Goal: Task Accomplishment & Management: Use online tool/utility

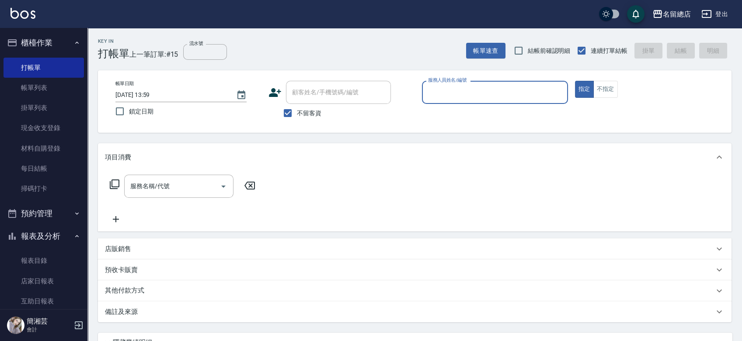
click at [178, 262] on div "預收卡販賣" at bounding box center [415, 270] width 634 height 21
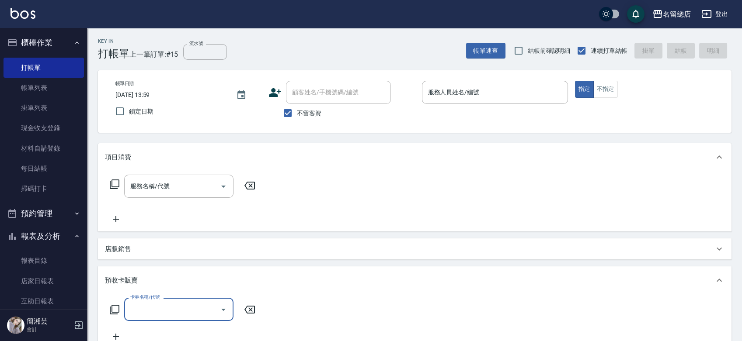
click at [175, 255] on div "店販銷售" at bounding box center [415, 249] width 634 height 21
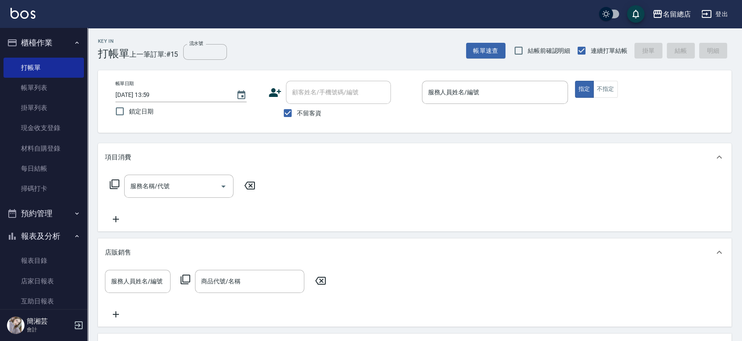
click at [160, 254] on div "店販銷售" at bounding box center [409, 252] width 609 height 9
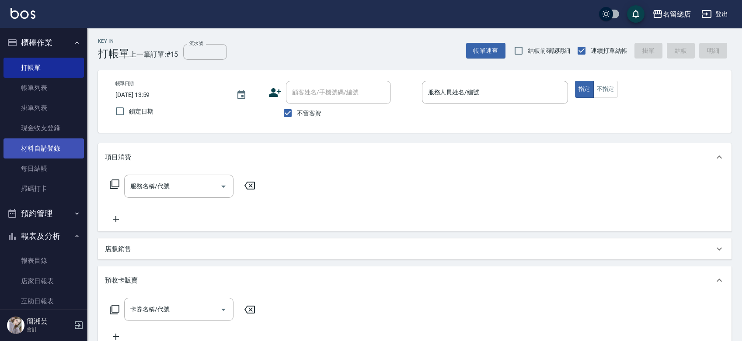
click at [49, 143] on link "材料自購登錄" at bounding box center [43, 149] width 80 height 20
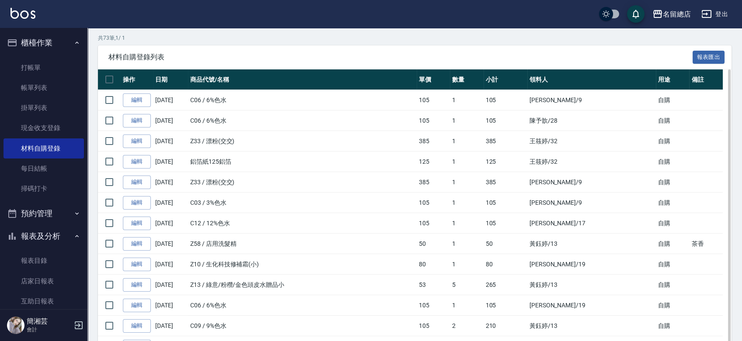
scroll to position [97, 0]
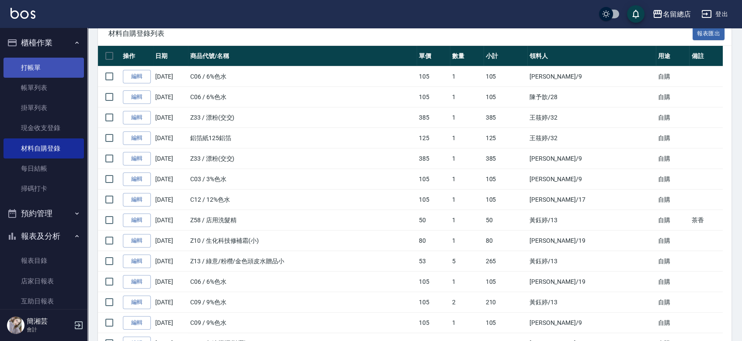
click at [48, 63] on link "打帳單" at bounding box center [43, 68] width 80 height 20
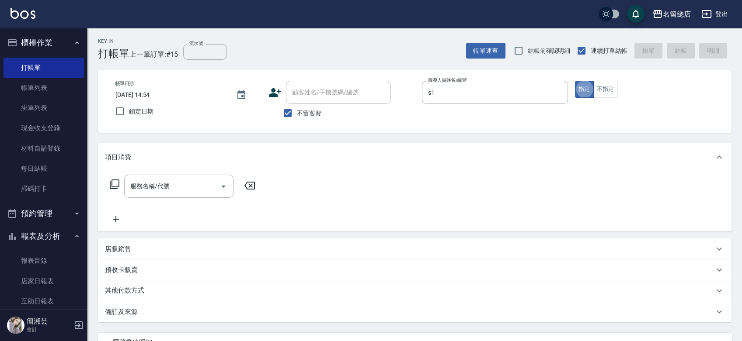
type input "Selina-S1"
type button "true"
click at [166, 192] on input "服務名稱/代號" at bounding box center [172, 186] width 88 height 15
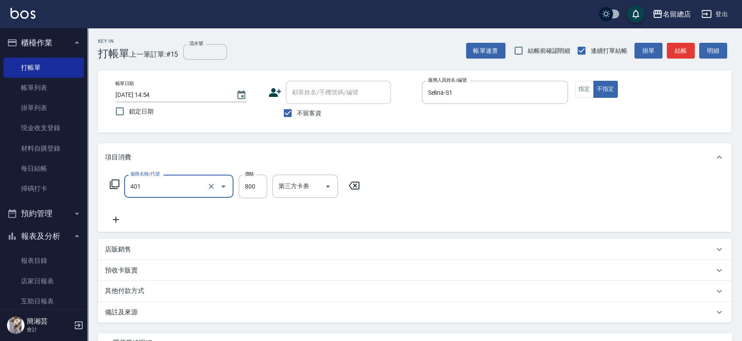
type input "自備護髮(401)"
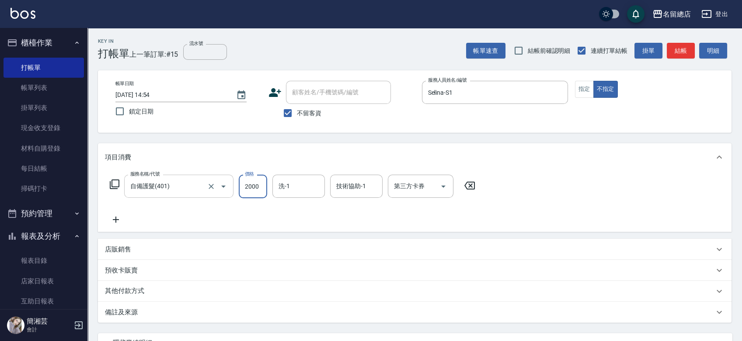
type input "2000"
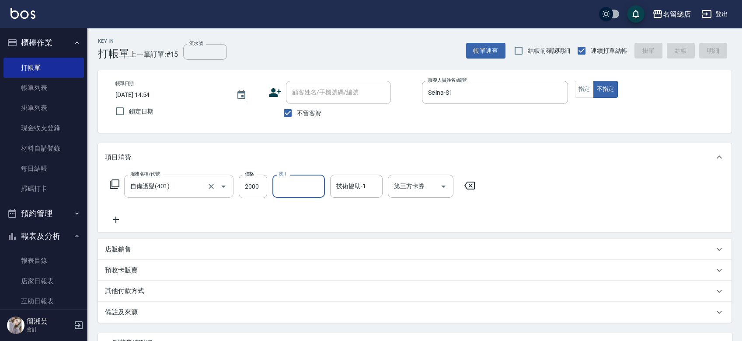
type input "[DATE] 15:03"
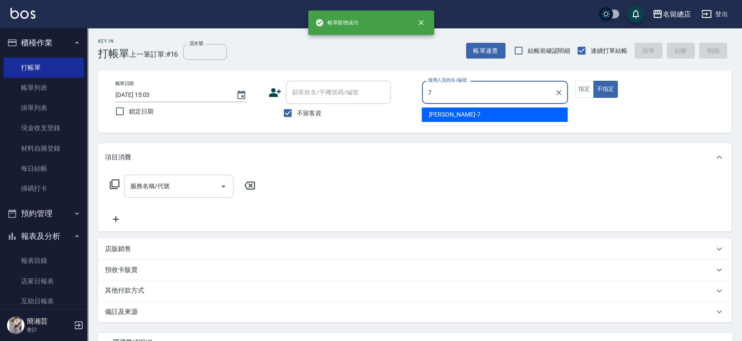
type input "Mick-7"
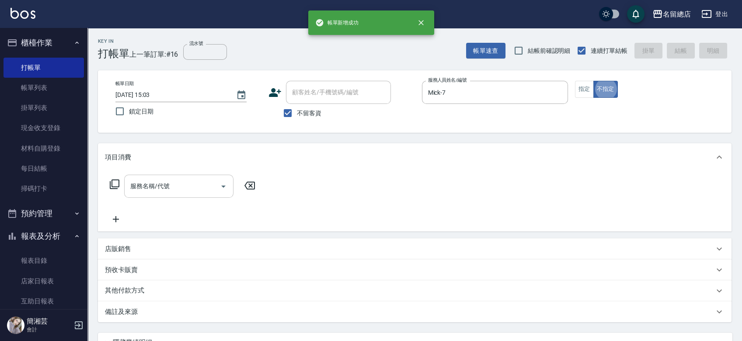
type button "false"
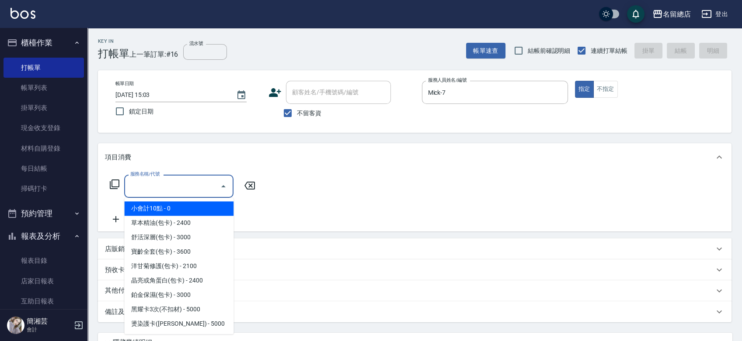
click at [169, 182] on input "服務名稱/代號" at bounding box center [172, 186] width 88 height 15
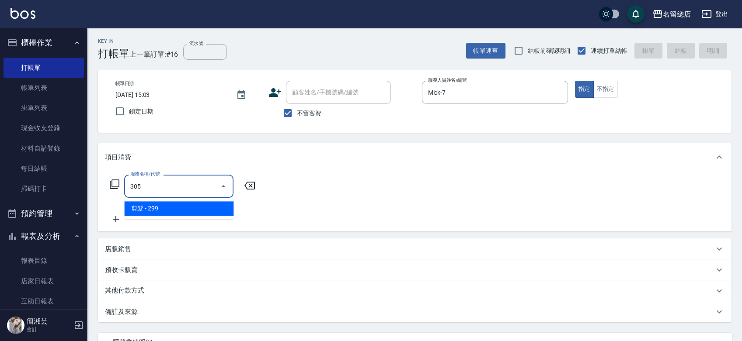
type input "剪髮(305)"
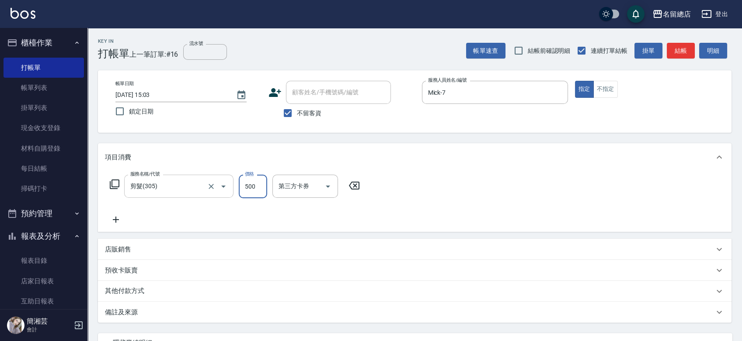
type input "500"
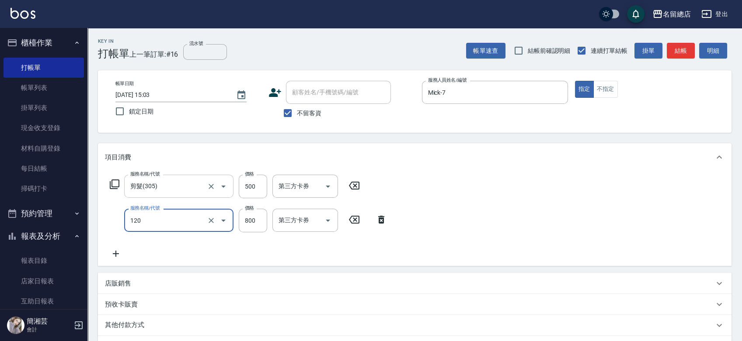
type input "自備頭皮(120)"
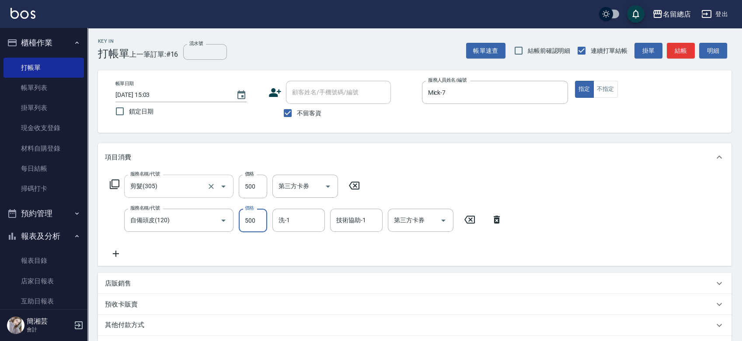
type input "500"
type input "[PERSON_NAME]-34"
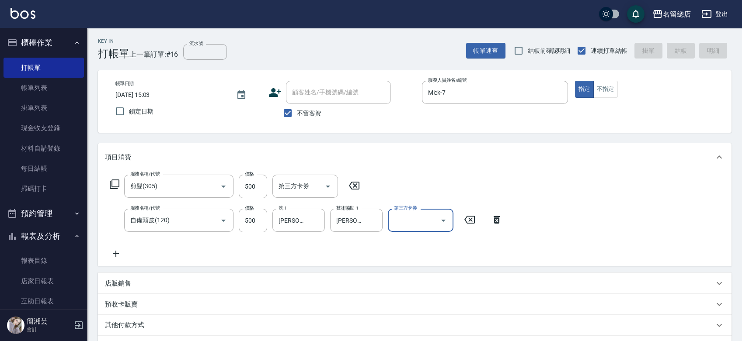
type input "[DATE] 15:04"
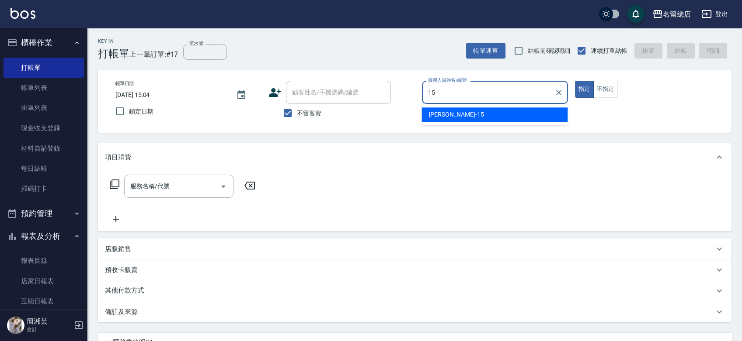
type input "[PERSON_NAME]-15"
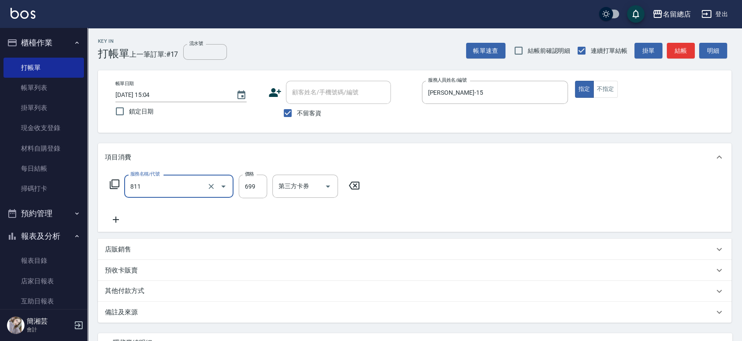
type input "洗+剪(811)"
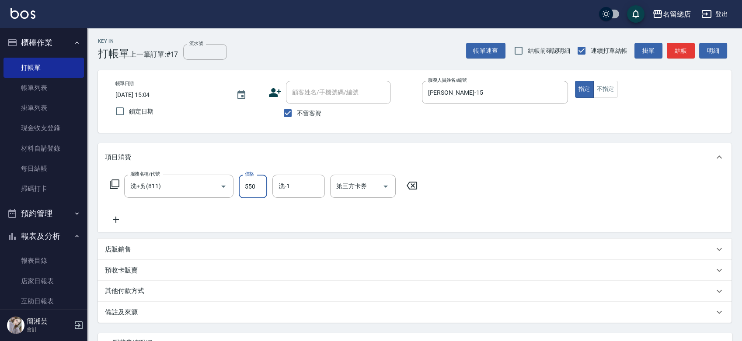
type input "550"
type input "游之語-48"
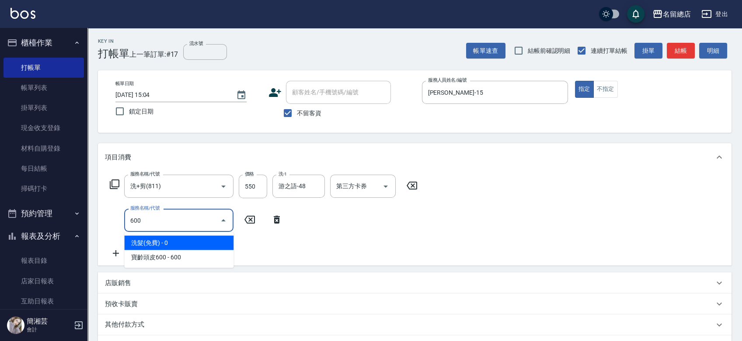
type input "洗髮(免費)(600)"
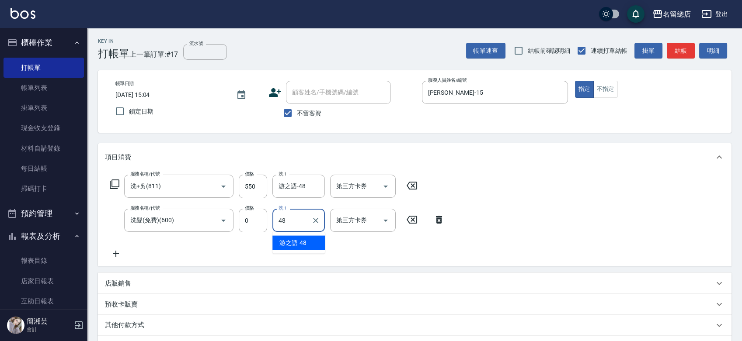
type input "游之語-48"
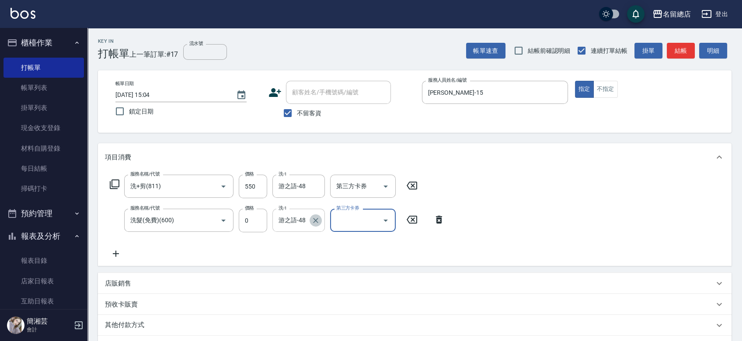
click at [317, 220] on icon "Clear" at bounding box center [315, 220] width 9 height 9
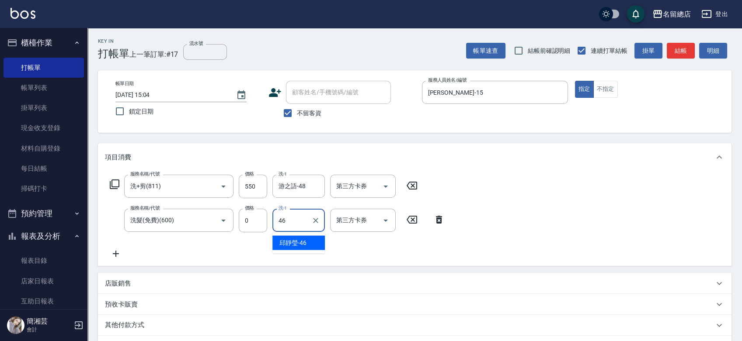
type input "[PERSON_NAME]-46"
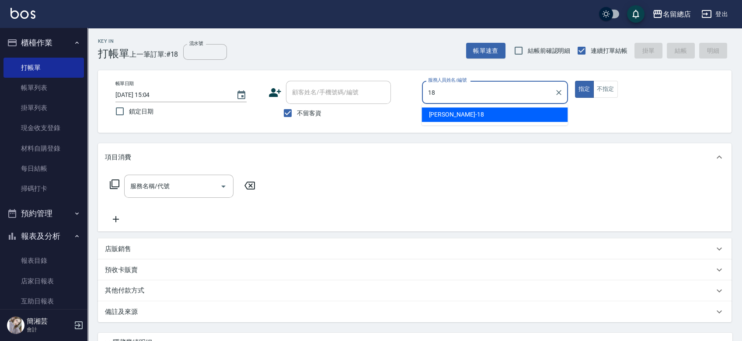
type input "1"
type input "Ruby-8"
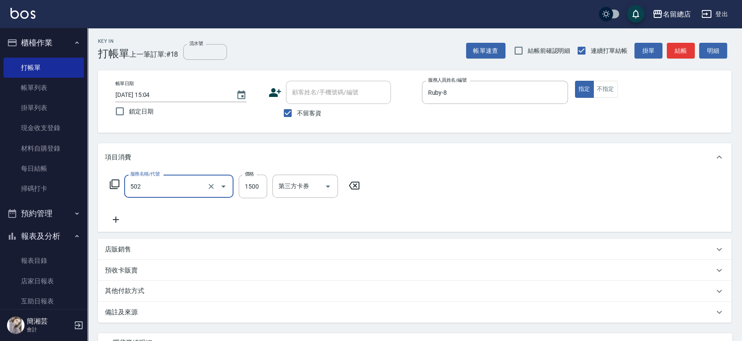
type input "染髮1500以上(502)"
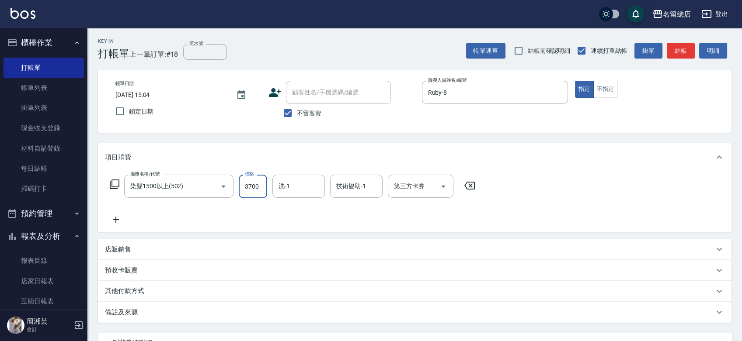
type input "3700"
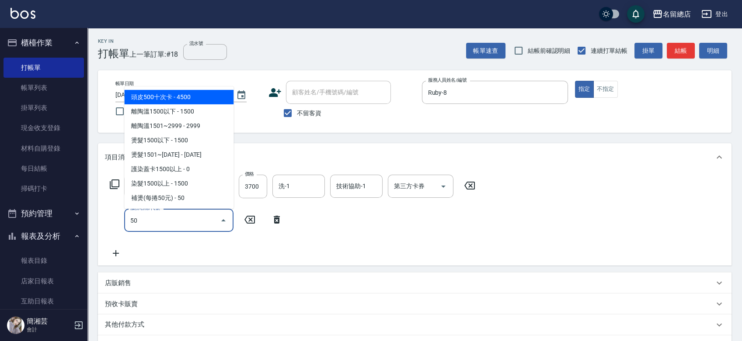
type input "5"
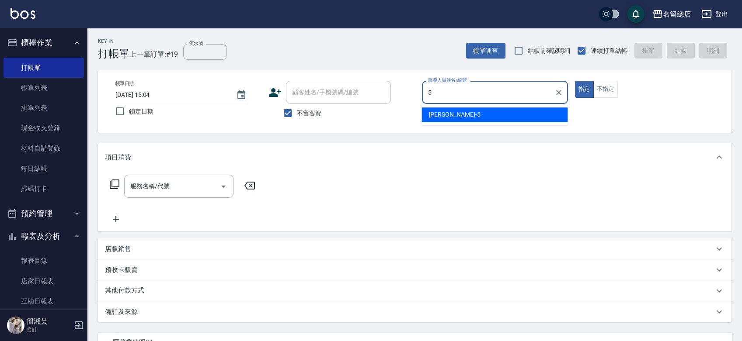
type input "[PERSON_NAME]-5"
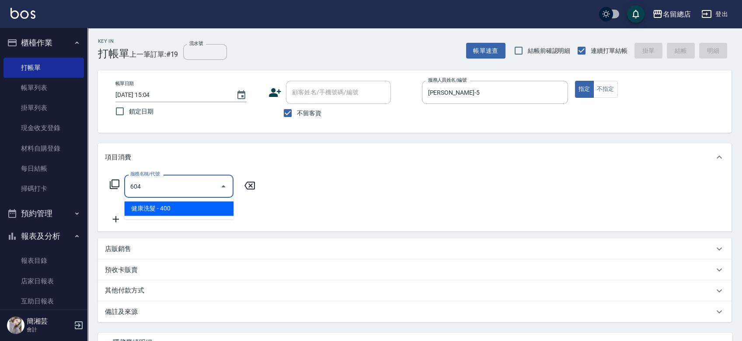
type input "健康洗髮(604)"
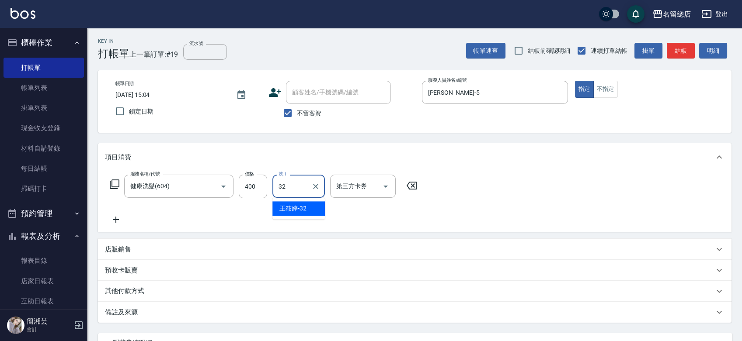
type input "[PERSON_NAME]-32"
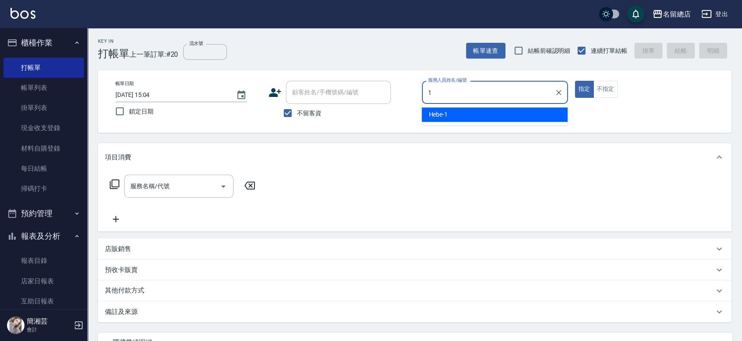
type input "Hebe-1"
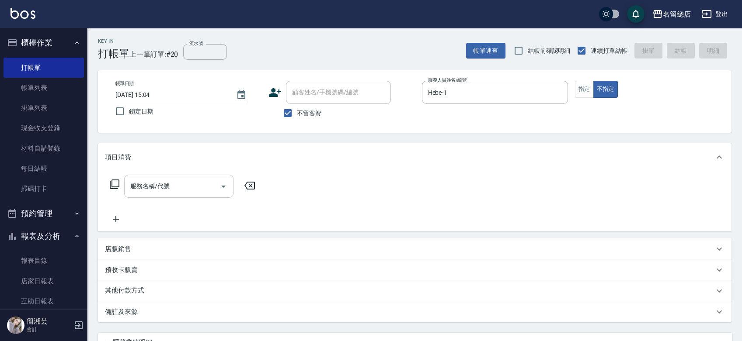
click at [172, 188] on input "服務名稱/代號" at bounding box center [172, 186] width 88 height 15
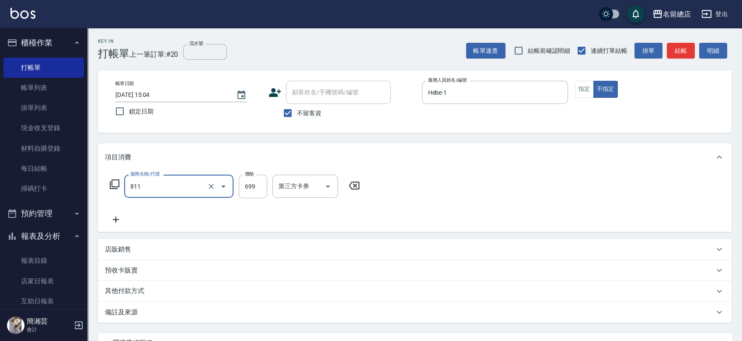
type input "洗+剪(811)"
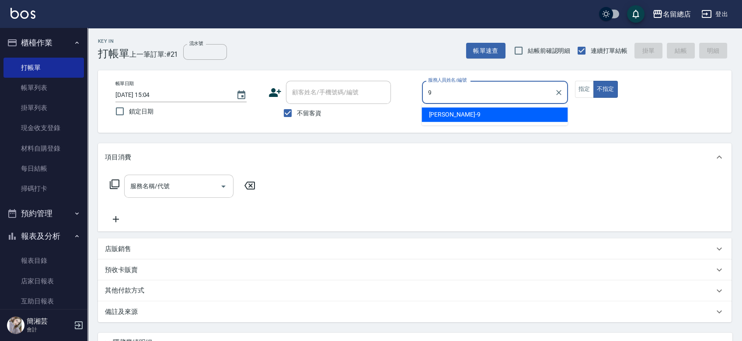
type input "[PERSON_NAME]-9"
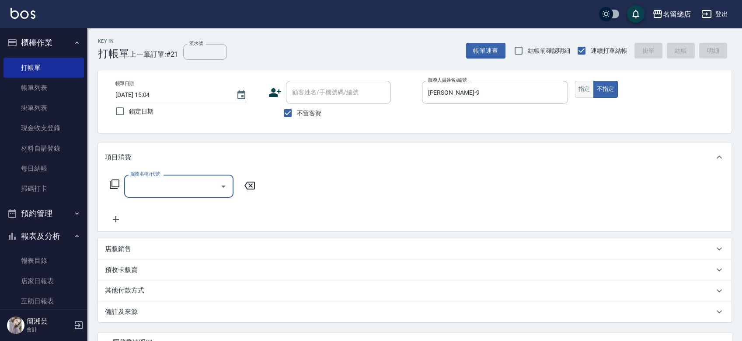
click at [581, 93] on button "指定" at bounding box center [584, 89] width 19 height 17
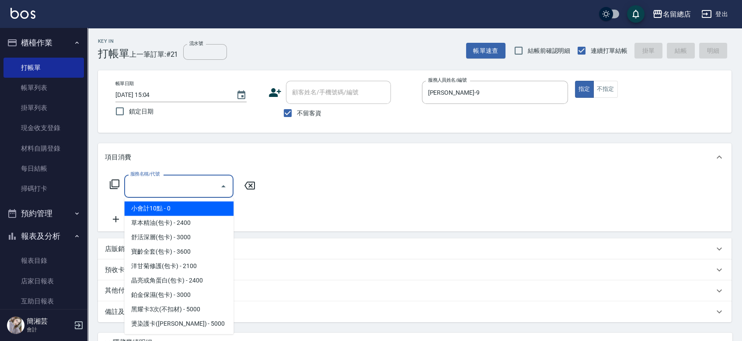
click at [205, 181] on input "服務名稱/代號" at bounding box center [172, 186] width 88 height 15
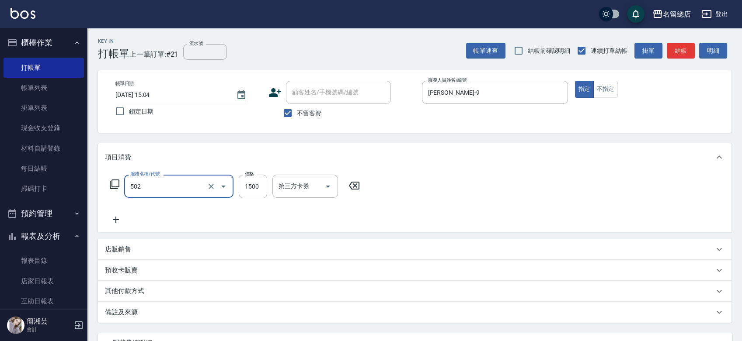
type input "染髮1500以上(502)"
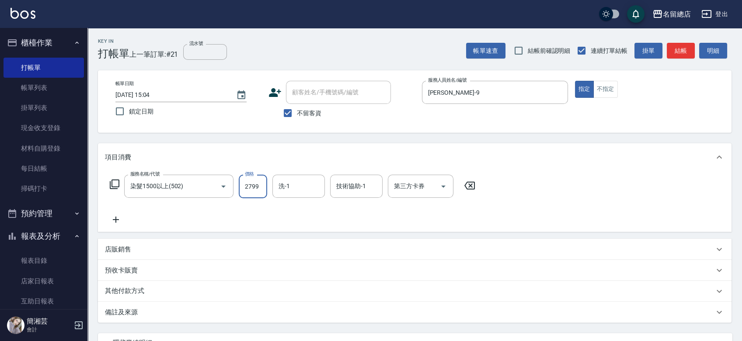
type input "2799"
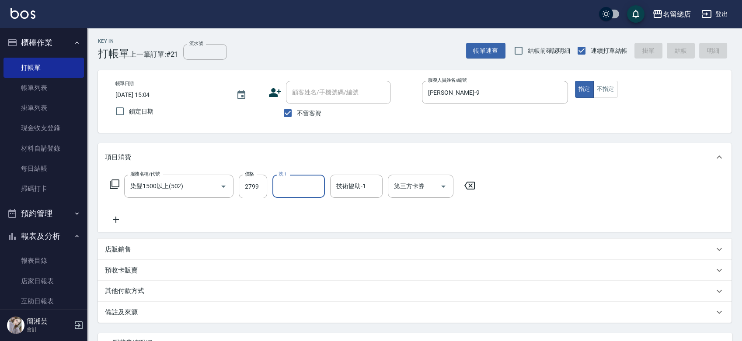
type input "[DATE] 15:05"
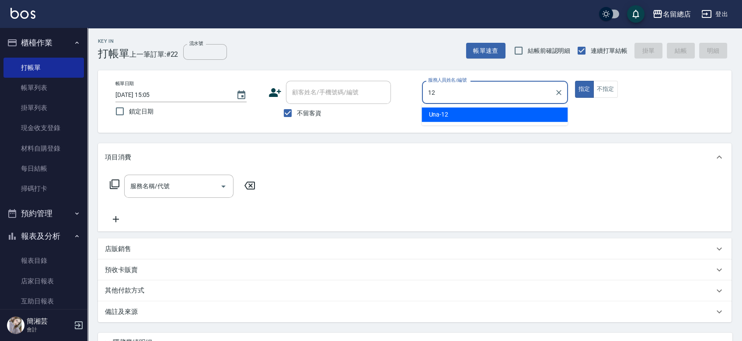
type input "Una-12"
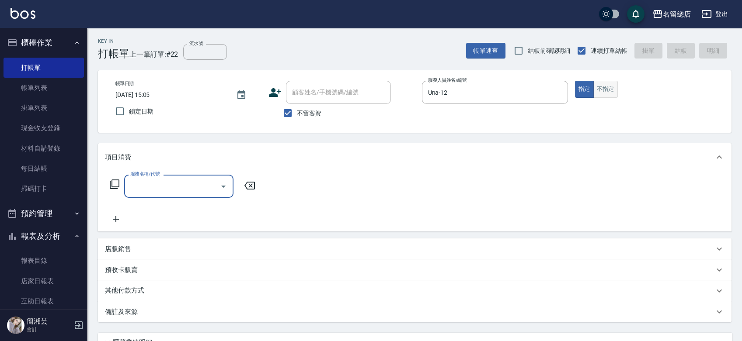
click at [606, 84] on button "不指定" at bounding box center [605, 89] width 24 height 17
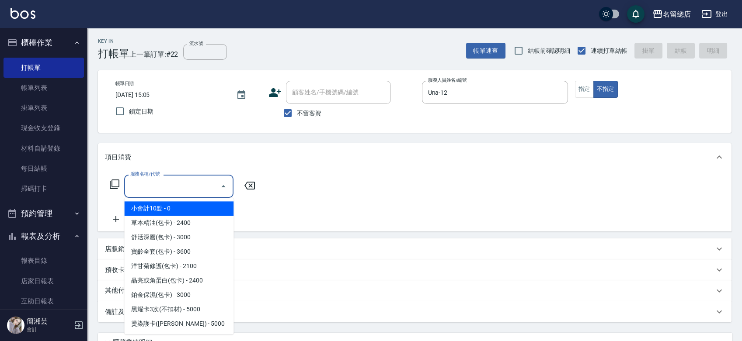
drag, startPoint x: 169, startPoint y: 185, endPoint x: 164, endPoint y: 190, distance: 6.5
click at [169, 185] on input "服務名稱/代號" at bounding box center [172, 186] width 88 height 15
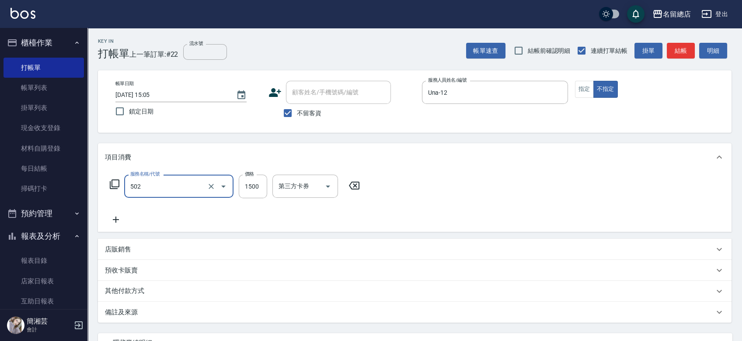
type input "染髮1500以上(502)"
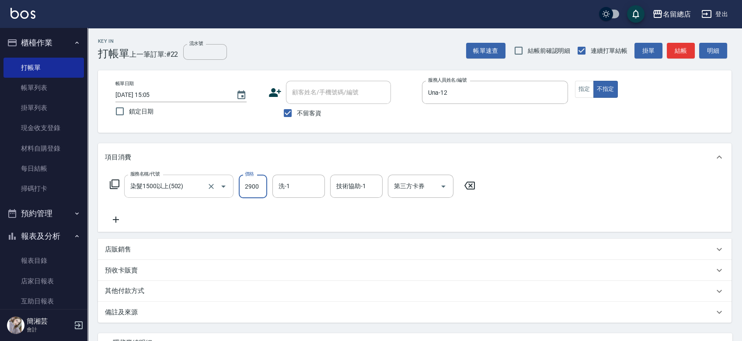
type input "2900"
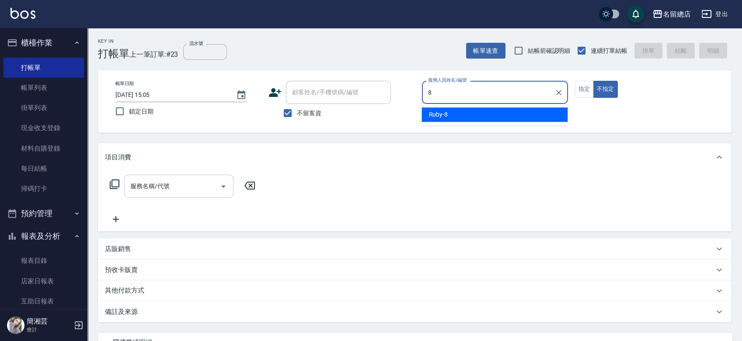
type input "Ruby-8"
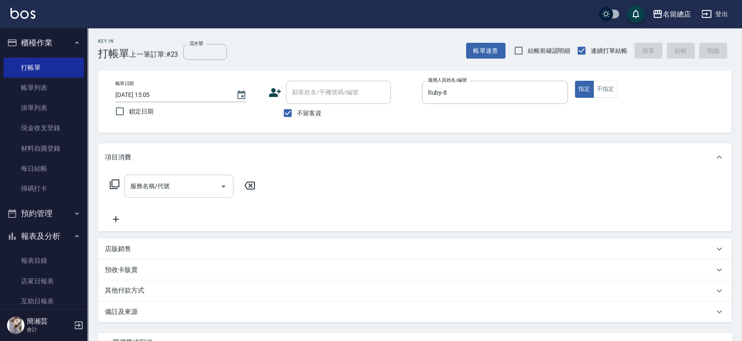
click at [181, 194] on input "服務名稱/代號" at bounding box center [172, 186] width 88 height 15
type input "5"
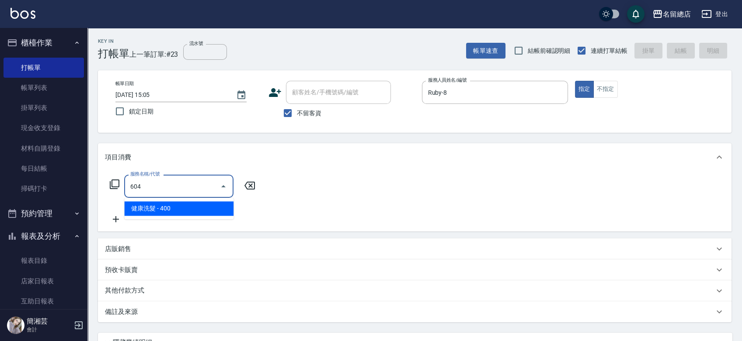
type input "健康洗髮(604)"
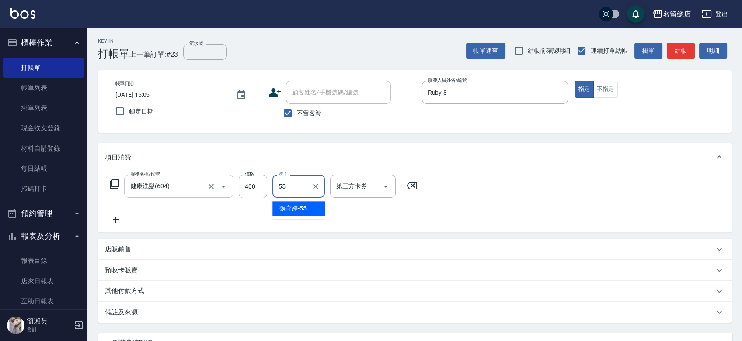
type input "[PERSON_NAME]-55"
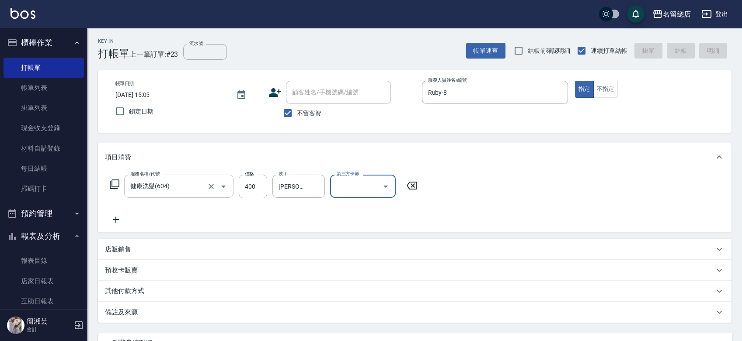
type input "[DATE] 15:06"
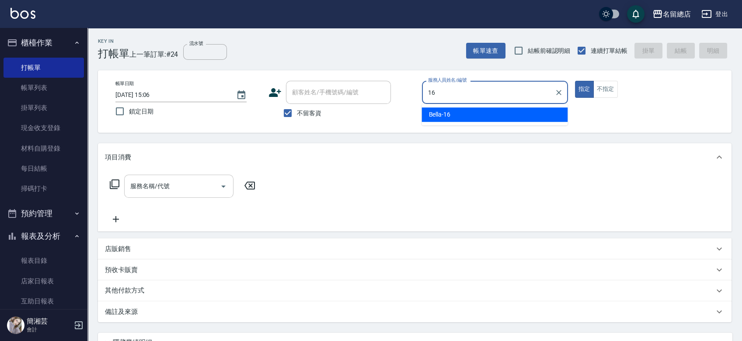
type input "Bella-16"
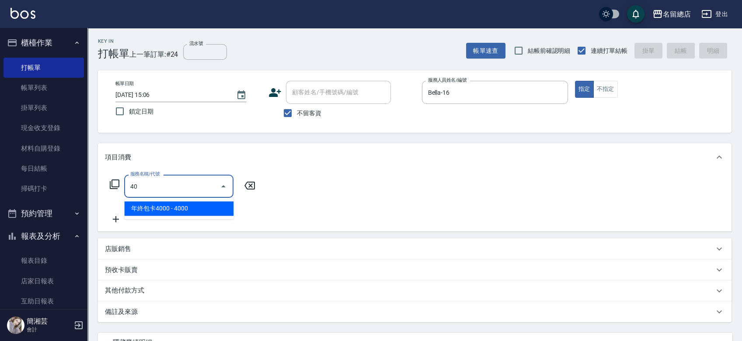
type input "4"
type input "2段自單次1300以上(441)"
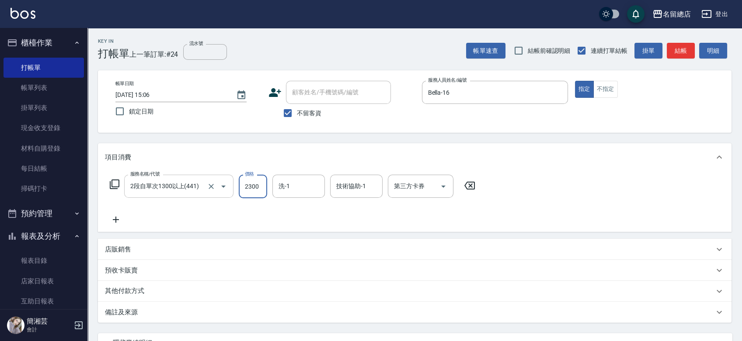
type input "2300"
type input "[PERSON_NAME]-36"
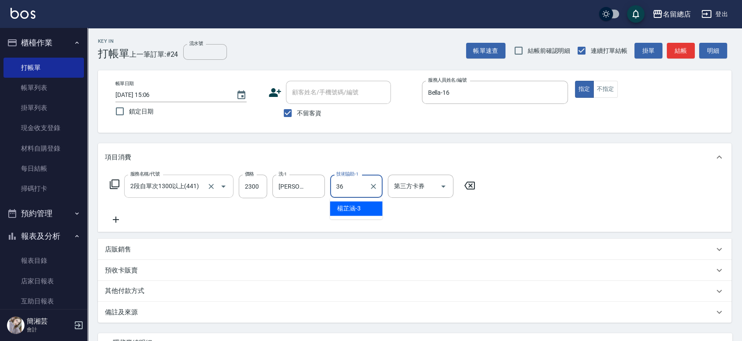
type input "[PERSON_NAME]-36"
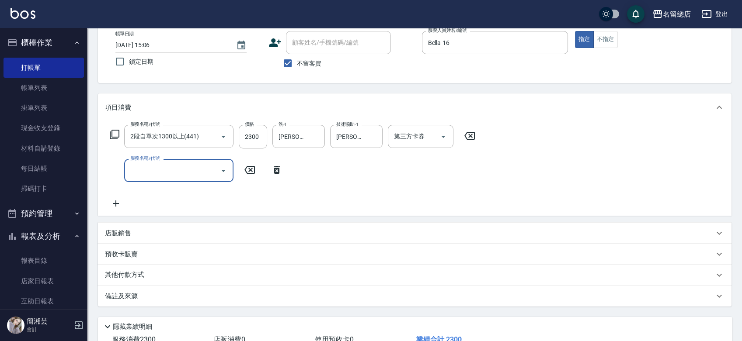
scroll to position [97, 0]
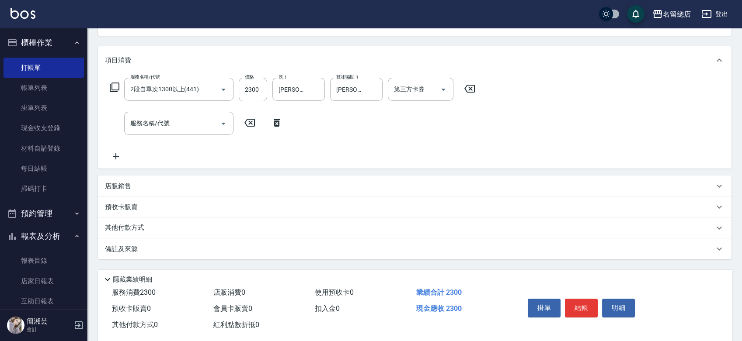
click at [139, 229] on p "其他付款方式" at bounding box center [127, 228] width 44 height 10
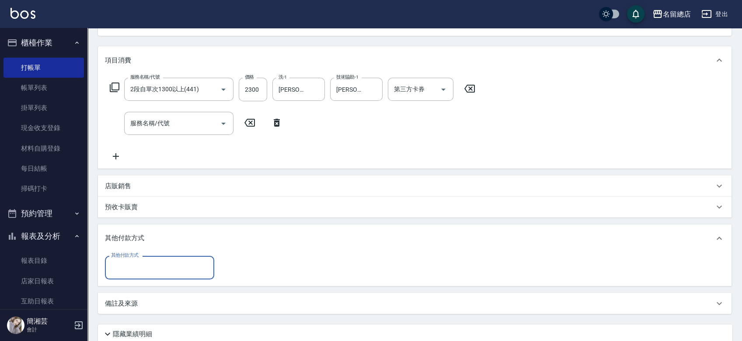
scroll to position [0, 0]
click at [146, 273] on input "其他付款方式" at bounding box center [159, 267] width 101 height 15
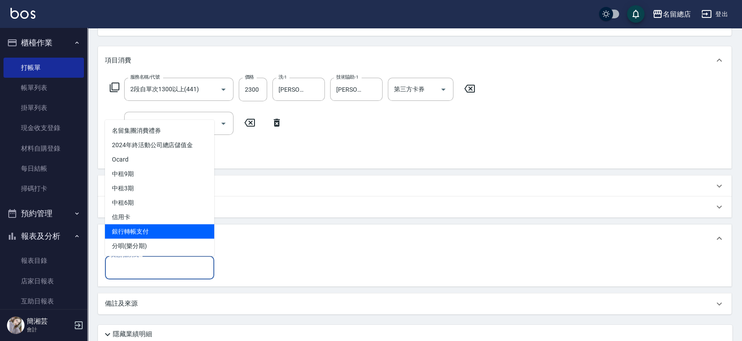
click at [148, 228] on span "銀行轉帳支付" at bounding box center [159, 231] width 109 height 14
type input "銀行轉帳支付"
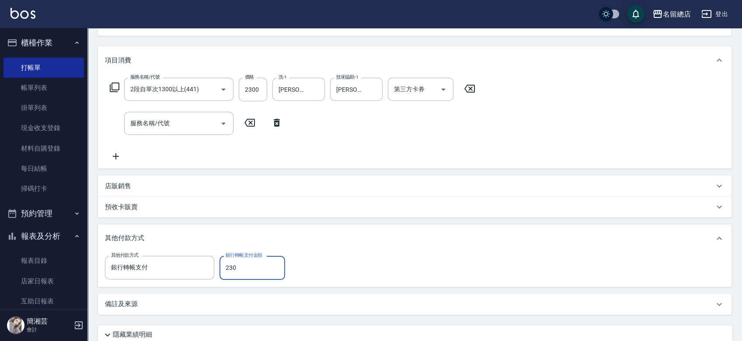
type input "2300"
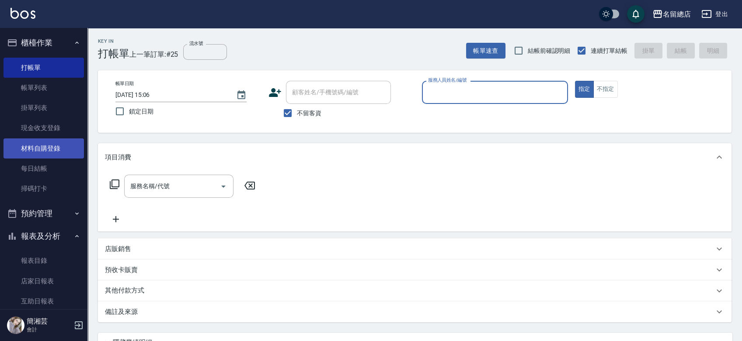
click at [38, 147] on link "材料自購登錄" at bounding box center [43, 149] width 80 height 20
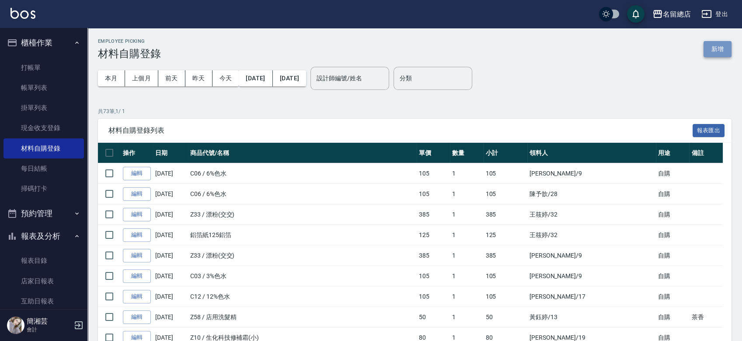
click at [725, 51] on button "新增" at bounding box center [718, 49] width 28 height 16
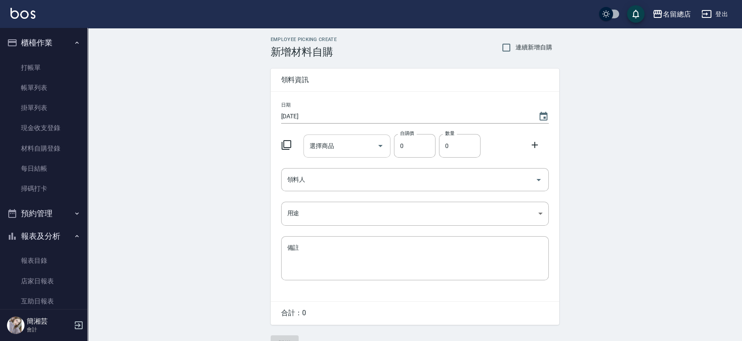
click at [328, 148] on input "選擇商品" at bounding box center [340, 146] width 66 height 15
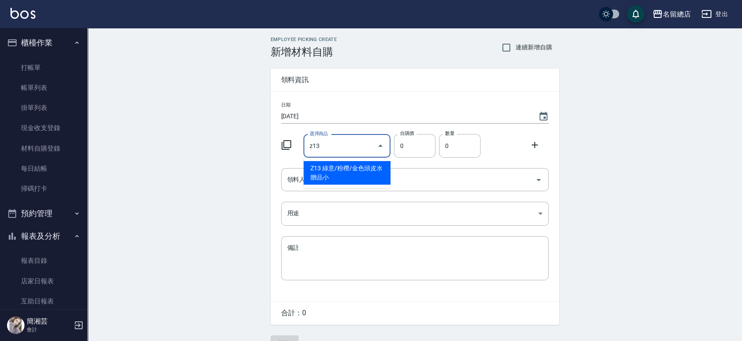
type input "綠意/粉穳/金色頭皮水贈品小"
type input "53"
type input "1"
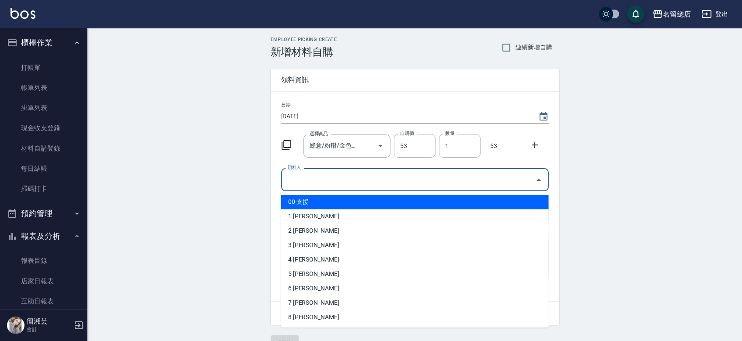
click at [322, 175] on input "領料人" at bounding box center [408, 179] width 247 height 15
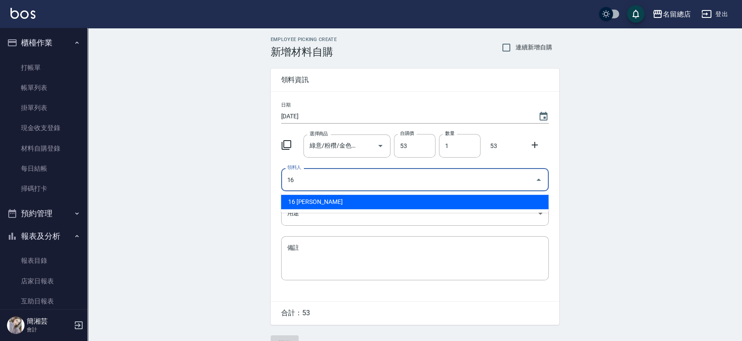
type input "16 [PERSON_NAME]"
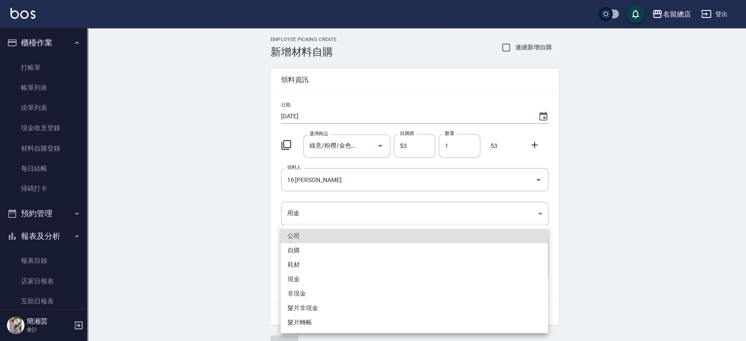
click at [318, 254] on li "自購" at bounding box center [415, 251] width 268 height 14
type input "自購"
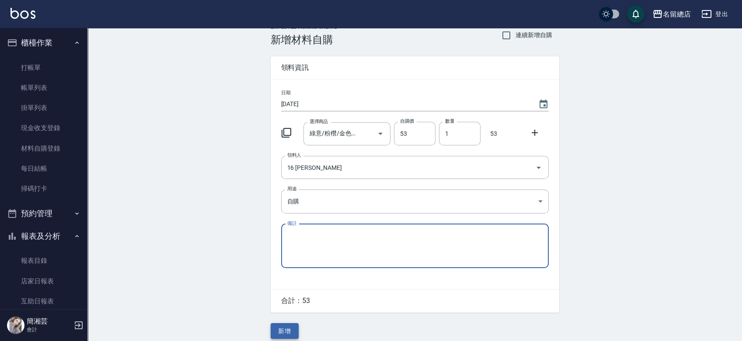
scroll to position [19, 0]
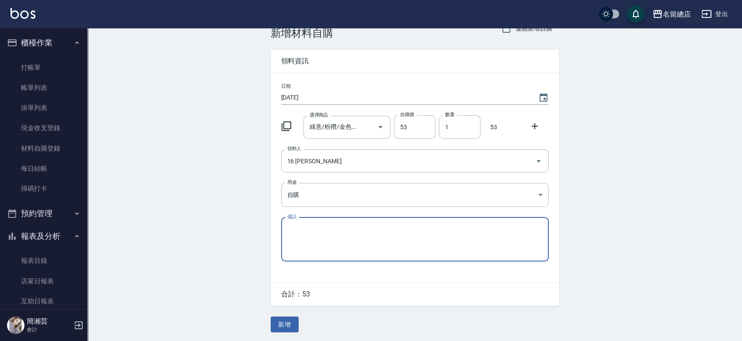
click at [277, 321] on button "新增" at bounding box center [285, 325] width 28 height 16
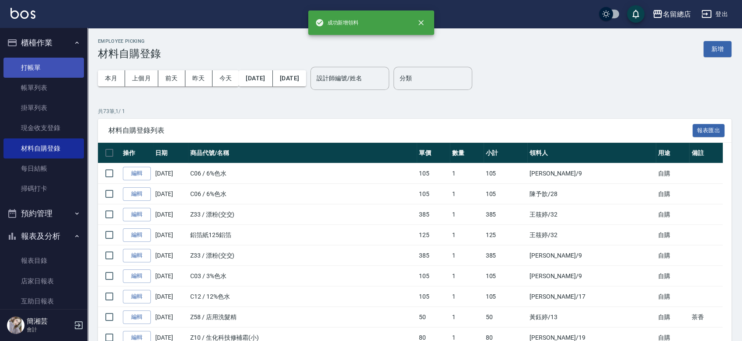
click at [36, 67] on link "打帳單" at bounding box center [43, 68] width 80 height 20
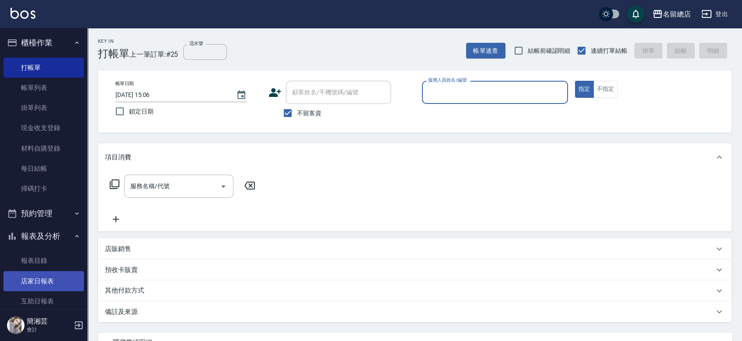
drag, startPoint x: 66, startPoint y: 148, endPoint x: 58, endPoint y: 282, distance: 134.5
click at [66, 149] on link "材料自購登錄" at bounding box center [43, 149] width 80 height 20
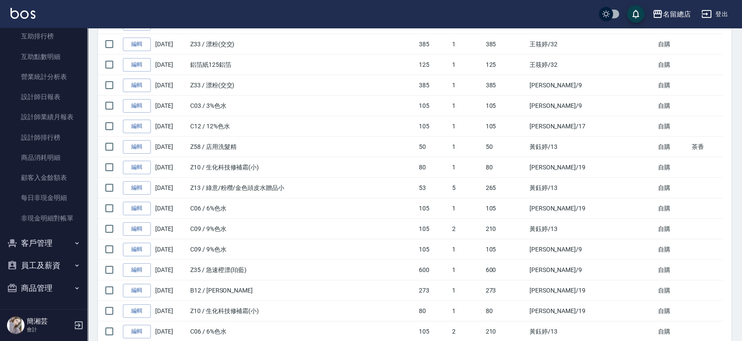
scroll to position [194, 0]
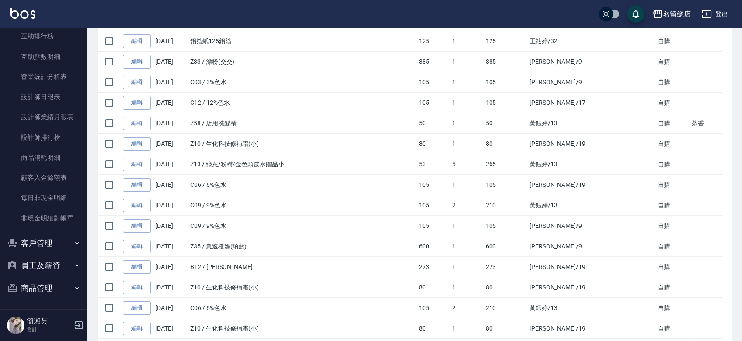
click at [51, 282] on button "商品管理" at bounding box center [43, 288] width 80 height 23
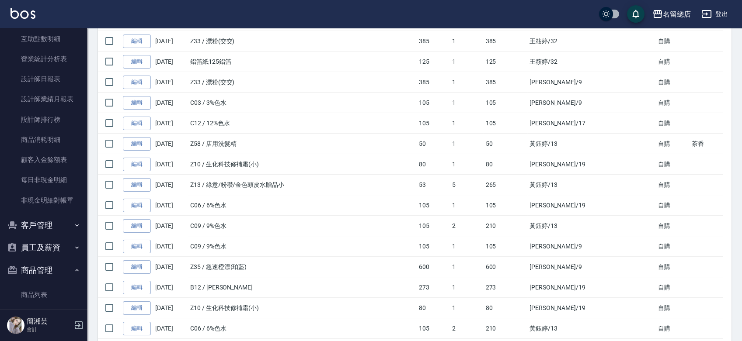
scroll to position [333, 0]
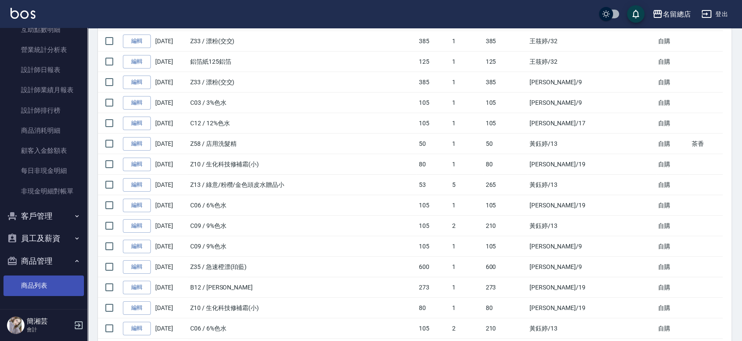
click at [49, 278] on link "商品列表" at bounding box center [43, 286] width 80 height 20
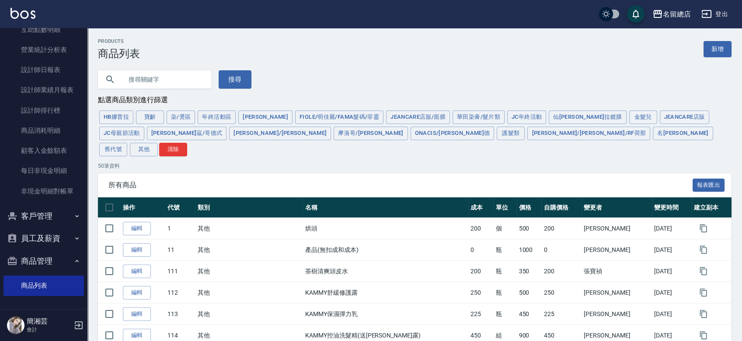
click at [185, 85] on input "text" at bounding box center [163, 80] width 82 height 24
type input "神仙"
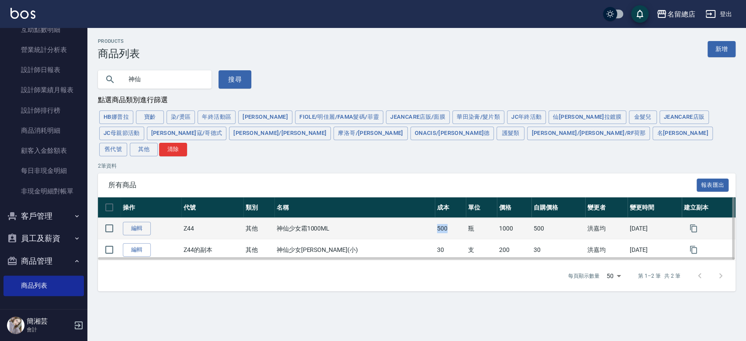
drag, startPoint x: 395, startPoint y: 211, endPoint x: 420, endPoint y: 210, distance: 24.9
click at [420, 218] on tr "編輯 Z44 其他 神仙少女霜1000ML 500 瓶 1000 500 [PERSON_NAME][DATE]" at bounding box center [417, 228] width 638 height 21
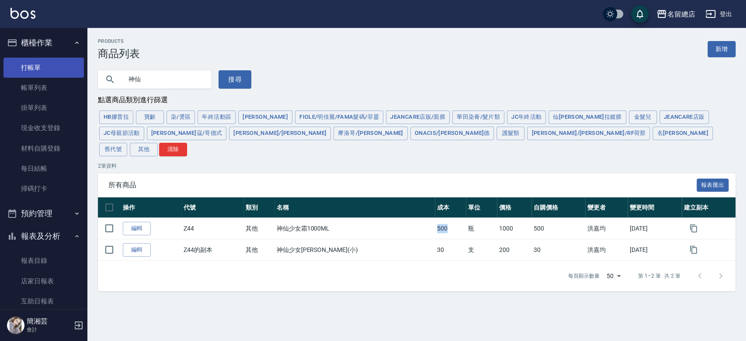
click at [57, 65] on link "打帳單" at bounding box center [43, 68] width 80 height 20
